Goal: Task Accomplishment & Management: Manage account settings

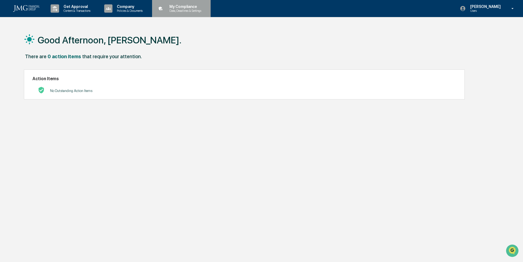
click at [191, 9] on p "Data, Deadlines & Settings" at bounding box center [184, 11] width 39 height 4
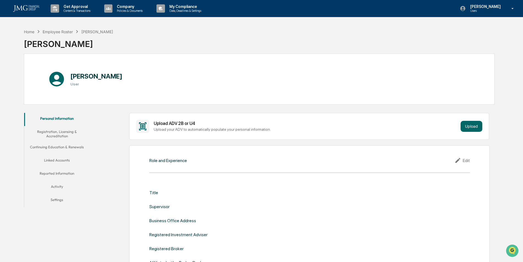
click at [61, 132] on button "Registration, Licensing & Accreditation" at bounding box center [57, 134] width 66 height 16
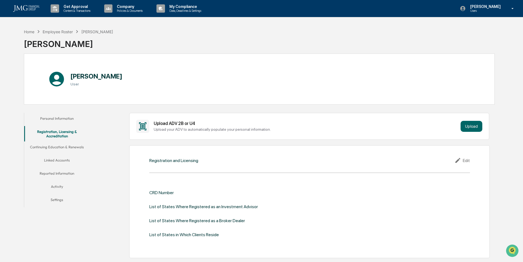
click at [59, 148] on button "Continuing Education & Renewals" at bounding box center [57, 148] width 66 height 13
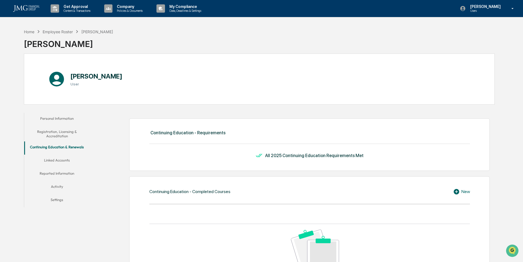
click at [59, 156] on button "Linked Accounts" at bounding box center [57, 161] width 66 height 13
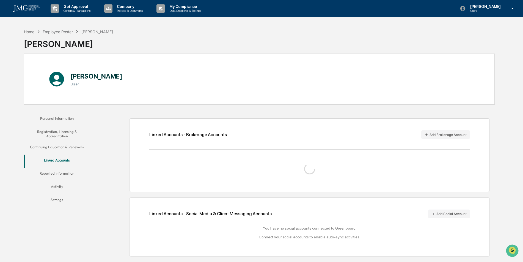
scroll to position [26, 0]
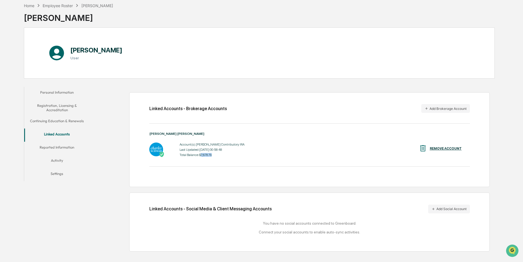
drag, startPoint x: 212, startPoint y: 157, endPoint x: 200, endPoint y: 154, distance: 12.3
click at [200, 154] on div "Total Balance: $7,678.79" at bounding box center [212, 155] width 65 height 4
drag, startPoint x: 200, startPoint y: 154, endPoint x: 197, endPoint y: 154, distance: 3.1
click at [197, 154] on div "Total Balance: $7,678.79" at bounding box center [212, 155] width 65 height 4
click at [64, 147] on button "Reported Information" at bounding box center [57, 148] width 66 height 13
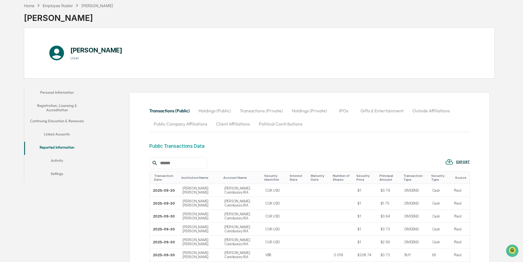
click at [57, 133] on button "Linked Accounts" at bounding box center [57, 135] width 66 height 13
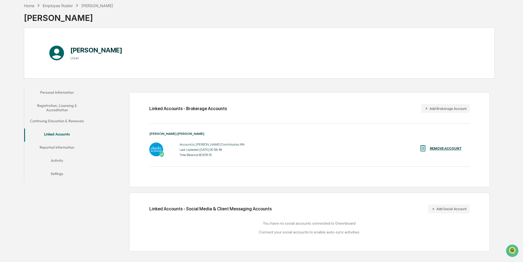
click at [54, 121] on button "Continuing Education & Renewals" at bounding box center [57, 121] width 66 height 13
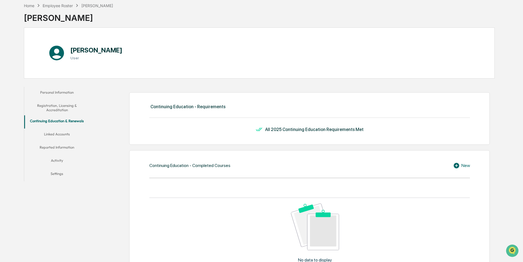
click at [59, 111] on button "Registration, Licensing & Accreditation" at bounding box center [57, 108] width 66 height 16
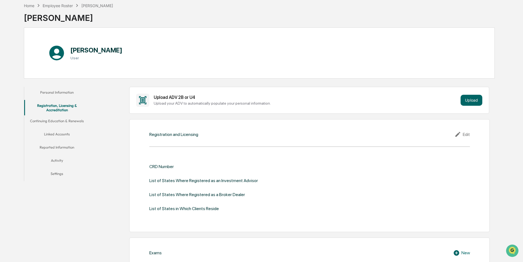
click at [59, 93] on button "Personal Information" at bounding box center [57, 93] width 66 height 13
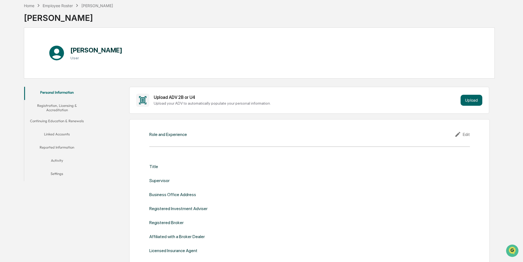
click at [59, 143] on button "Reported Information" at bounding box center [57, 148] width 66 height 13
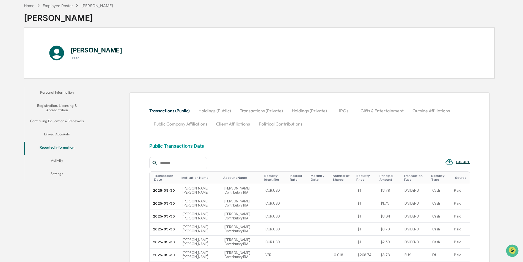
click at [61, 131] on button "Linked Accounts" at bounding box center [57, 135] width 66 height 13
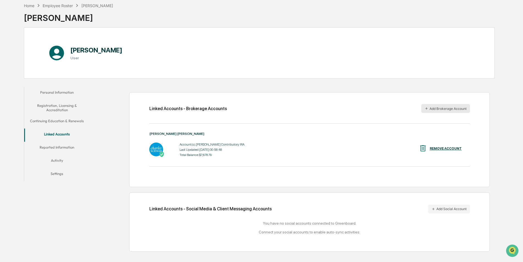
click at [438, 106] on button "Add Brokerage Account" at bounding box center [445, 108] width 49 height 9
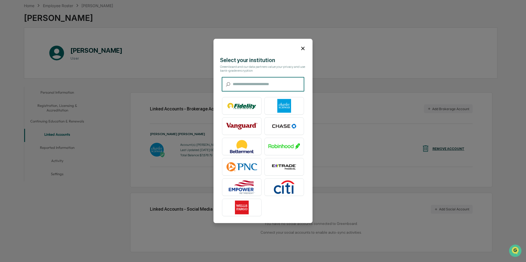
click at [247, 84] on input "text" at bounding box center [268, 84] width 71 height 15
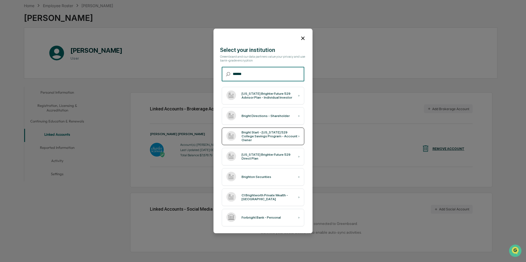
type input "******"
click at [284, 137] on div "Bright Start - [US_STATE] 529 College Savings Program - Account Owner" at bounding box center [269, 137] width 57 height 12
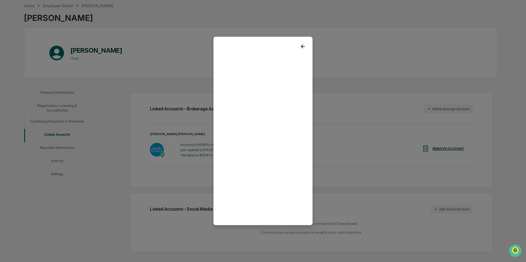
click at [300, 47] on icon at bounding box center [303, 46] width 6 height 6
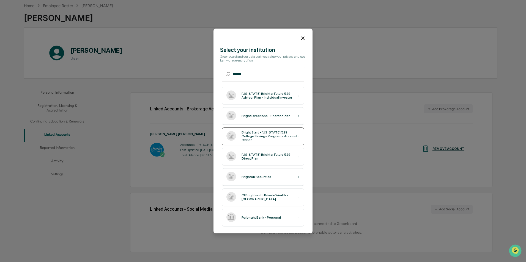
click at [271, 136] on div "Bright Start - [US_STATE] 529 College Savings Program - Account Owner" at bounding box center [269, 137] width 57 height 12
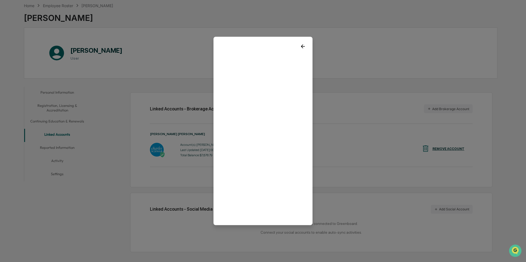
click at [302, 47] on icon at bounding box center [303, 46] width 6 height 6
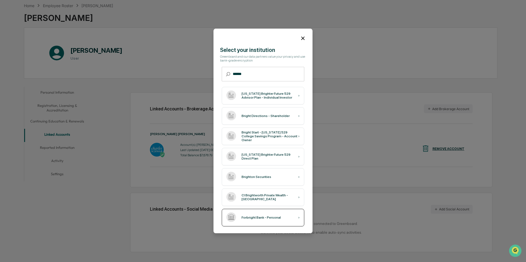
click at [266, 214] on div "Forbright Bank - Personal ›" at bounding box center [263, 218] width 82 height 18
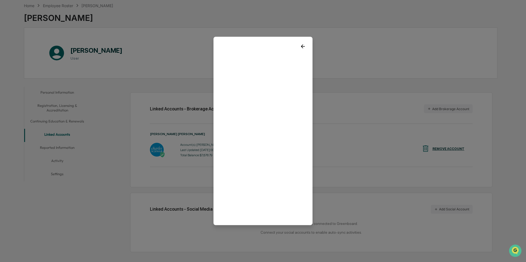
click at [302, 43] on icon at bounding box center [303, 46] width 6 height 6
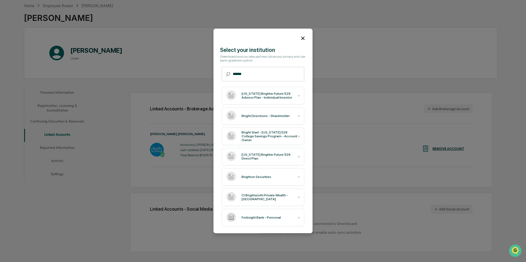
click at [301, 35] on icon at bounding box center [303, 38] width 6 height 6
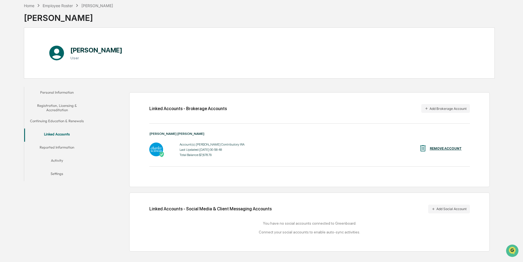
click at [62, 109] on button "Registration, Licensing & Accreditation" at bounding box center [57, 108] width 66 height 16
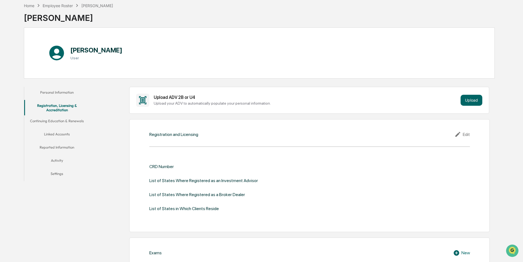
click at [58, 93] on button "Personal Information" at bounding box center [57, 93] width 66 height 13
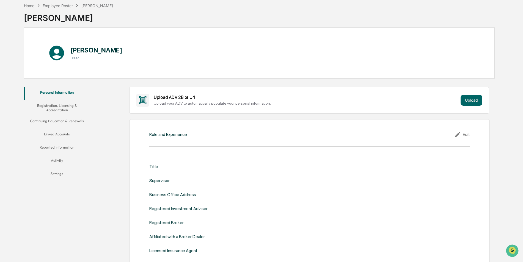
click at [55, 117] on button "Continuing Education & Renewals" at bounding box center [57, 121] width 66 height 13
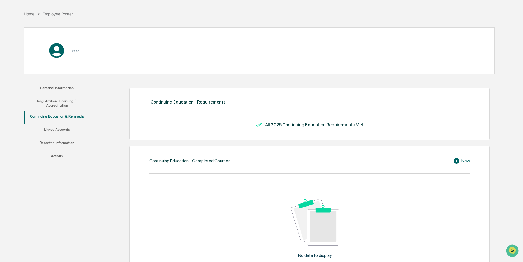
click at [59, 99] on button "Registration, Licensing & Accreditation" at bounding box center [57, 103] width 66 height 16
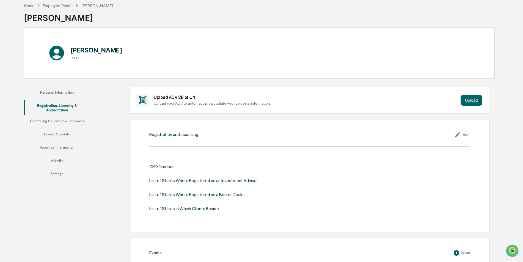
click at [50, 118] on button "Continuing Education & Renewals" at bounding box center [57, 121] width 66 height 13
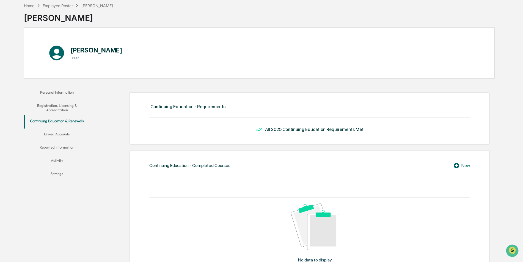
click at [58, 134] on button "Linked Accounts" at bounding box center [57, 135] width 66 height 13
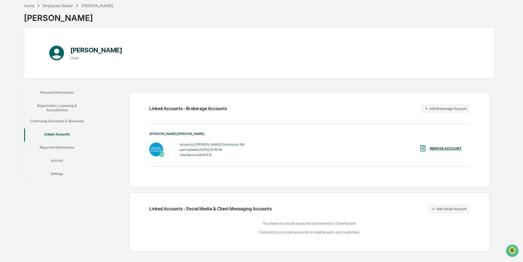
click at [60, 147] on button "Reported Information" at bounding box center [57, 148] width 66 height 13
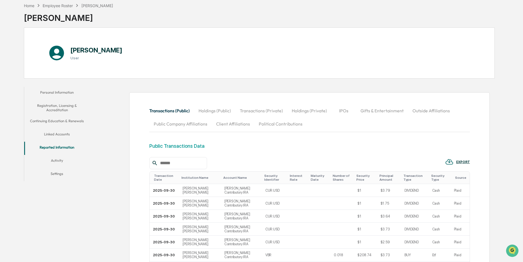
click at [62, 120] on button "Continuing Education & Renewals" at bounding box center [57, 121] width 66 height 13
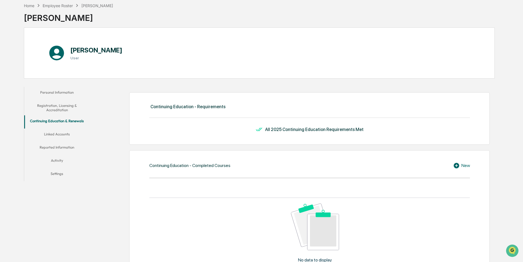
click at [54, 103] on button "Registration, Licensing & Accreditation" at bounding box center [57, 108] width 66 height 16
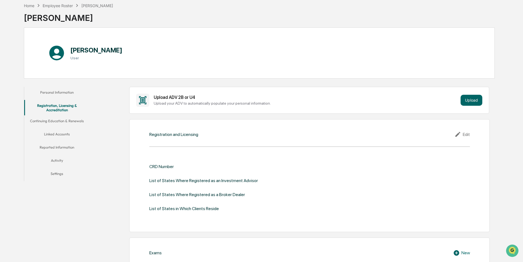
click at [57, 87] on button "Personal Information" at bounding box center [57, 93] width 66 height 13
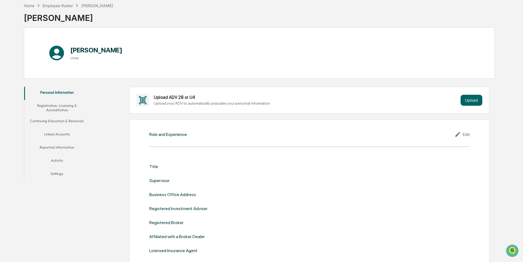
click at [55, 108] on button "Registration, Licensing & Accreditation" at bounding box center [57, 108] width 66 height 16
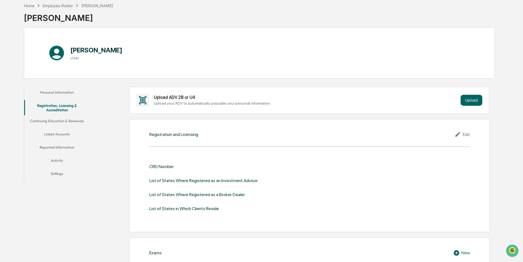
click at [59, 118] on button "Continuing Education & Renewals" at bounding box center [57, 121] width 66 height 13
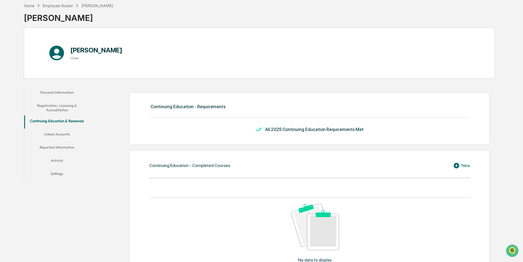
scroll to position [81, 0]
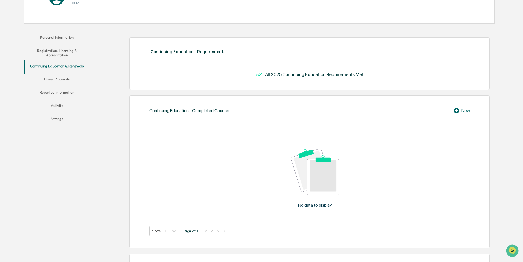
click at [64, 80] on button "Linked Accounts" at bounding box center [57, 80] width 66 height 13
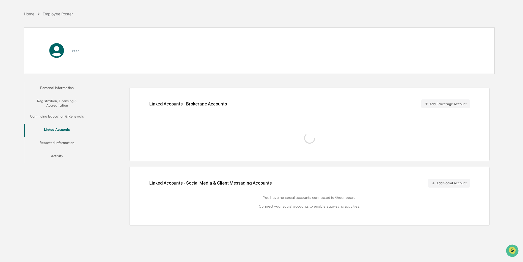
scroll to position [26, 0]
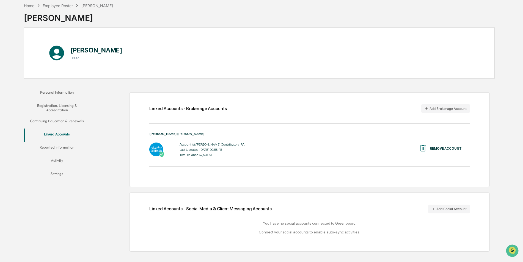
click at [67, 121] on button "Continuing Education & Renewals" at bounding box center [57, 121] width 66 height 13
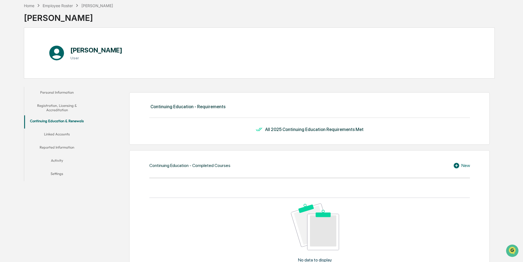
click at [55, 136] on button "Linked Accounts" at bounding box center [57, 135] width 66 height 13
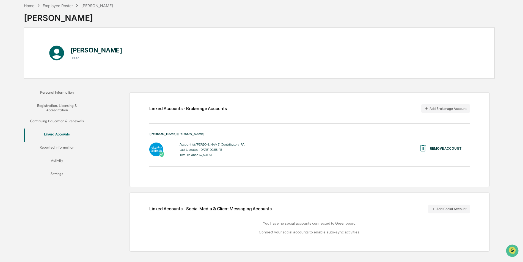
click at [59, 147] on button "Reported Information" at bounding box center [57, 148] width 66 height 13
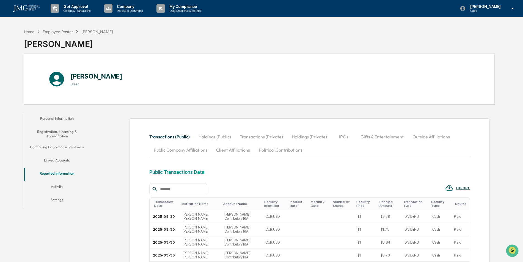
click at [416, 134] on button "Outside Affiliations" at bounding box center [431, 136] width 46 height 13
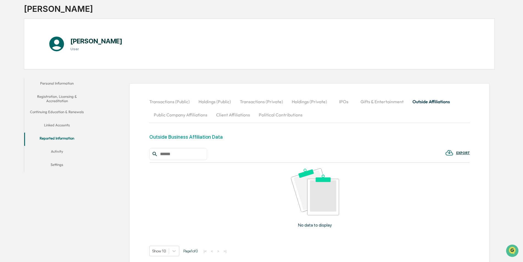
scroll to position [76, 0]
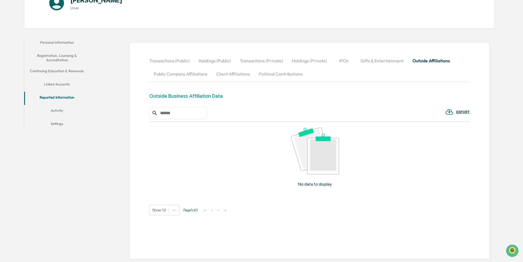
click at [280, 75] on button "Political Contributions" at bounding box center [280, 73] width 53 height 13
click at [231, 74] on button "Client Affiliations" at bounding box center [233, 73] width 43 height 13
click at [197, 76] on button "Public Company Affiliations" at bounding box center [180, 73] width 62 height 13
click at [339, 60] on button "IPOs" at bounding box center [343, 60] width 25 height 13
click at [264, 58] on button "Transactions (Private)" at bounding box center [261, 60] width 52 height 13
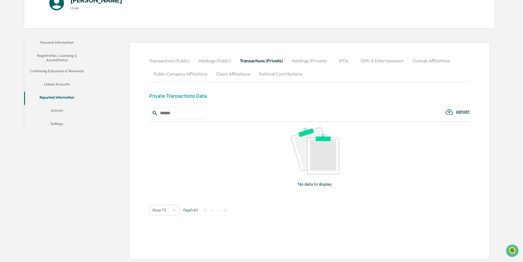
click at [217, 61] on button "Holdings (Public)" at bounding box center [214, 60] width 41 height 13
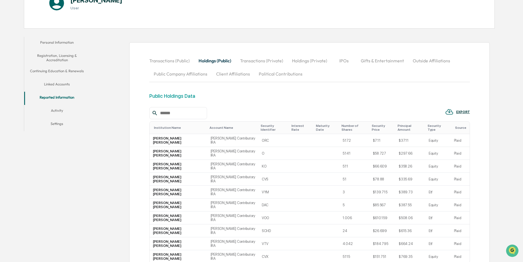
click at [169, 65] on button "Transactions (Public)" at bounding box center [171, 60] width 45 height 13
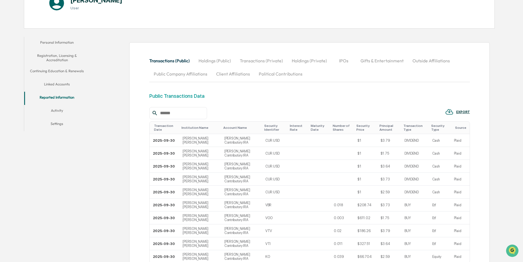
click at [66, 69] on button "Continuing Education & Renewals" at bounding box center [57, 71] width 66 height 13
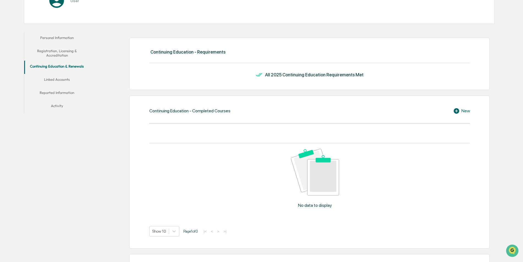
scroll to position [79, 0]
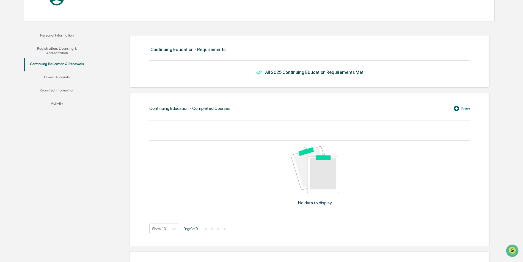
click at [61, 49] on button "Registration, Licensing & Accreditation" at bounding box center [57, 51] width 66 height 16
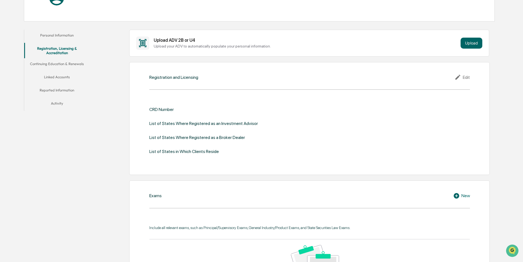
click at [60, 39] on button "Personal Information" at bounding box center [57, 36] width 66 height 13
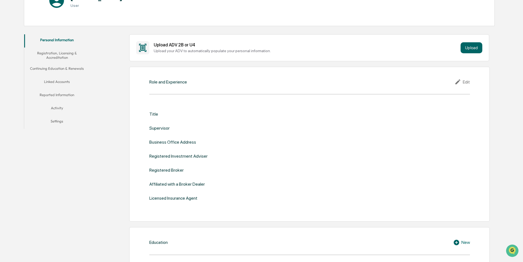
click at [62, 69] on button "Continuing Education & Renewals" at bounding box center [57, 69] width 66 height 13
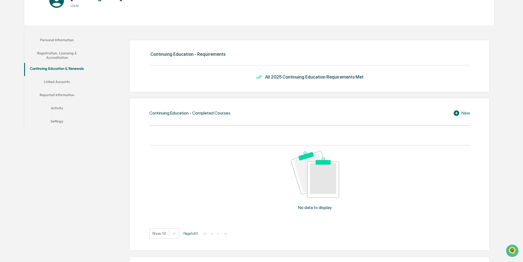
click at [62, 78] on button "Linked Accounts" at bounding box center [57, 82] width 66 height 13
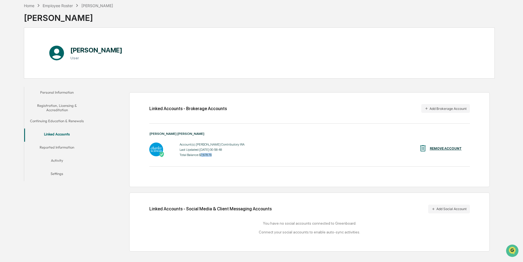
drag, startPoint x: 212, startPoint y: 157, endPoint x: 201, endPoint y: 156, distance: 11.8
click at [201, 156] on div "Total Balance: $7,678.79" at bounding box center [212, 155] width 65 height 4
drag, startPoint x: 201, startPoint y: 156, endPoint x: 198, endPoint y: 151, distance: 5.8
click at [198, 151] on div "Last Updated: [DATE] 00:58:48" at bounding box center [212, 150] width 65 height 4
click at [441, 108] on button "Add Brokerage Account" at bounding box center [445, 108] width 49 height 9
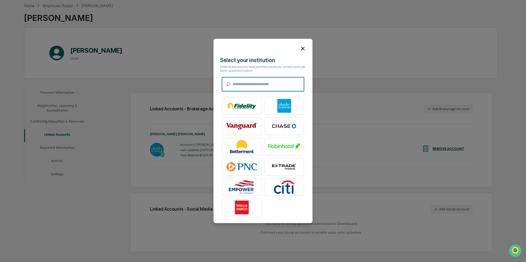
click at [300, 47] on icon at bounding box center [303, 48] width 6 height 6
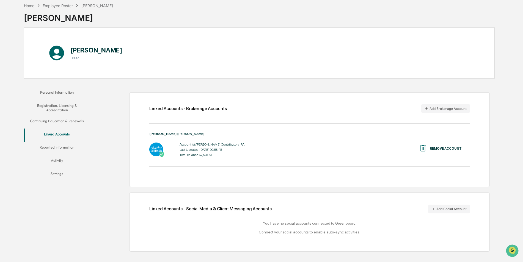
click at [55, 115] on button "Continuing Education & Renewals" at bounding box center [57, 121] width 66 height 13
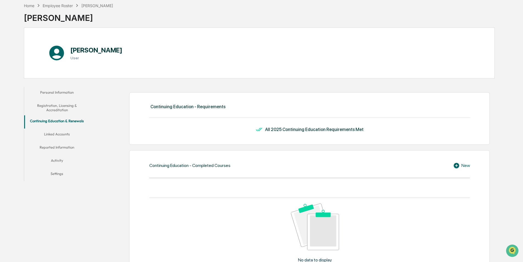
click at [59, 134] on button "Linked Accounts" at bounding box center [57, 135] width 66 height 13
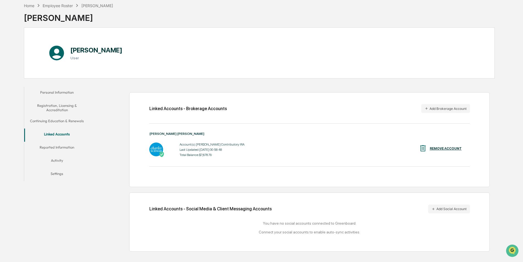
click at [59, 117] on button "Continuing Education & Renewals" at bounding box center [57, 121] width 66 height 13
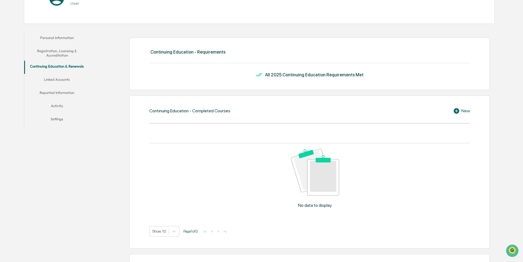
scroll to position [81, 0]
click at [64, 92] on button "Reported Information" at bounding box center [57, 93] width 66 height 13
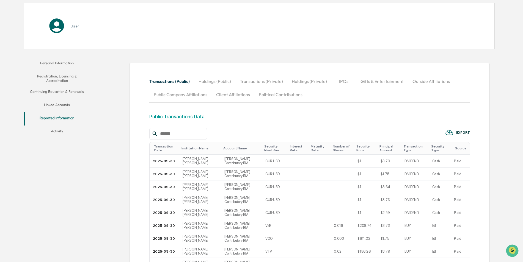
scroll to position [81, 0]
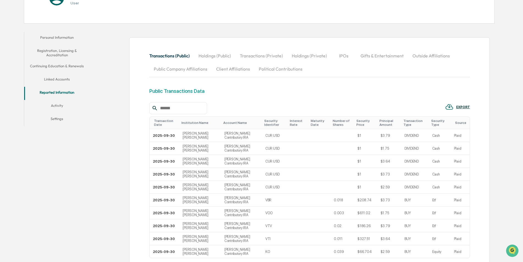
click at [64, 69] on button "Continuing Education & Renewals" at bounding box center [57, 66] width 66 height 13
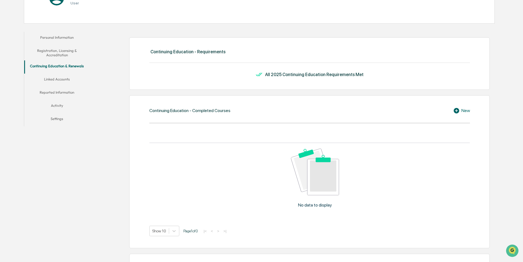
click at [56, 79] on button "Linked Accounts" at bounding box center [57, 80] width 66 height 13
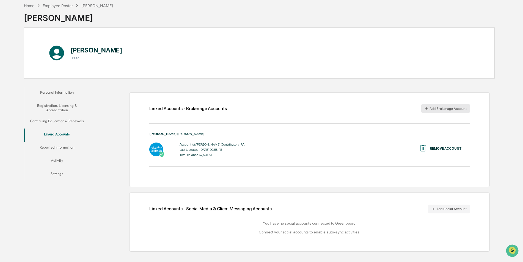
click at [441, 105] on button "Add Brokerage Account" at bounding box center [445, 108] width 49 height 9
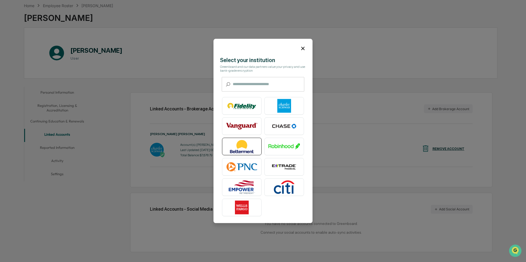
click at [245, 143] on img at bounding box center [241, 147] width 31 height 14
click at [302, 46] on icon at bounding box center [303, 48] width 6 height 6
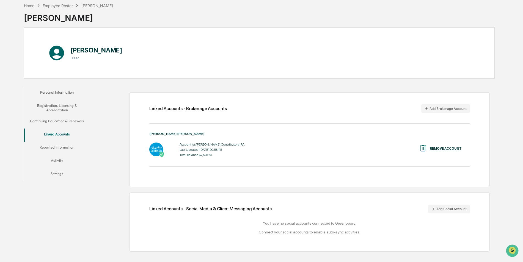
click at [50, 116] on button "Continuing Education & Renewals" at bounding box center [57, 121] width 66 height 13
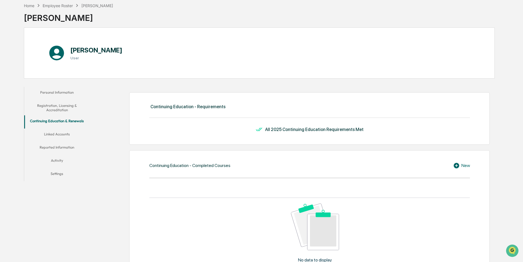
click at [54, 109] on button "Registration, Licensing & Accreditation" at bounding box center [57, 108] width 66 height 16
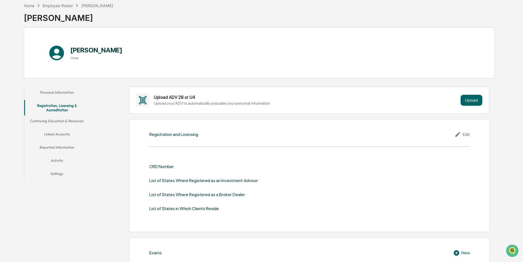
click at [62, 135] on button "Linked Accounts" at bounding box center [57, 135] width 66 height 13
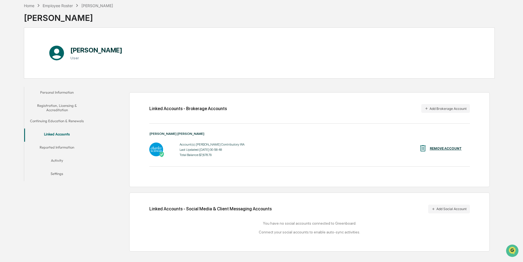
click at [78, 120] on button "Continuing Education & Renewals" at bounding box center [57, 121] width 66 height 13
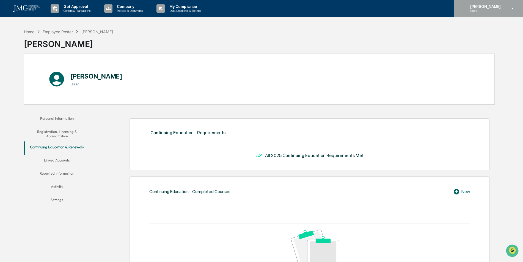
click at [491, 9] on p "Users" at bounding box center [485, 11] width 38 height 4
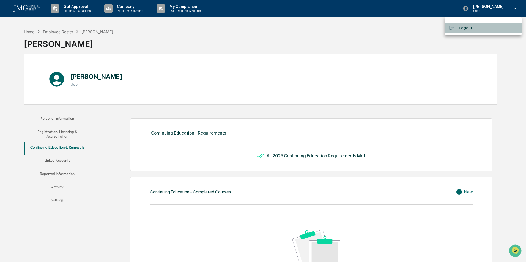
click at [460, 28] on li "Logout" at bounding box center [482, 28] width 77 height 10
